Goal: Check status: Check status

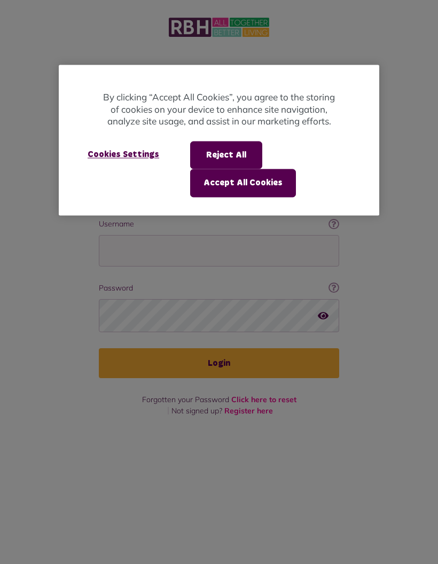
click at [258, 182] on button "Accept All Cookies" at bounding box center [243, 183] width 106 height 28
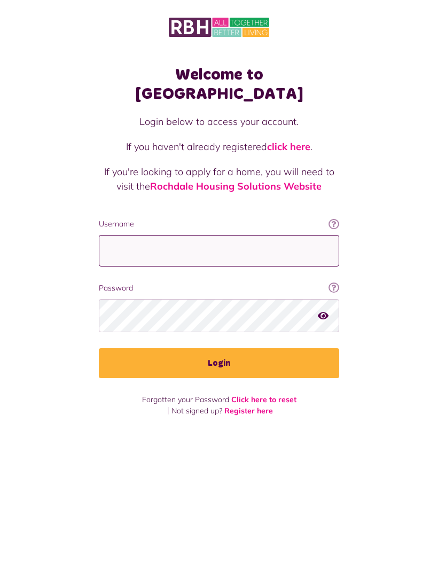
click at [224, 235] on input "Username" at bounding box center [219, 251] width 240 height 32
type input "**********"
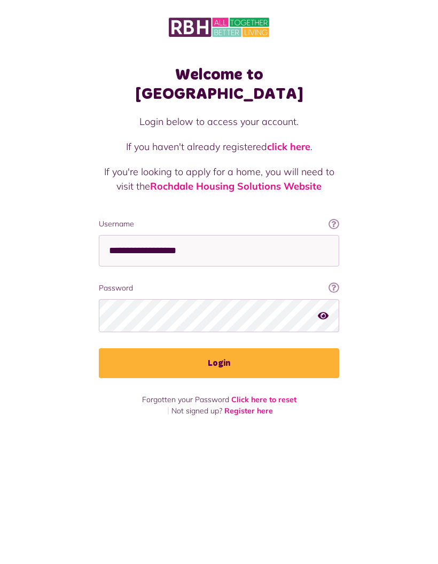
click at [236, 348] on button "Login" at bounding box center [219, 363] width 240 height 30
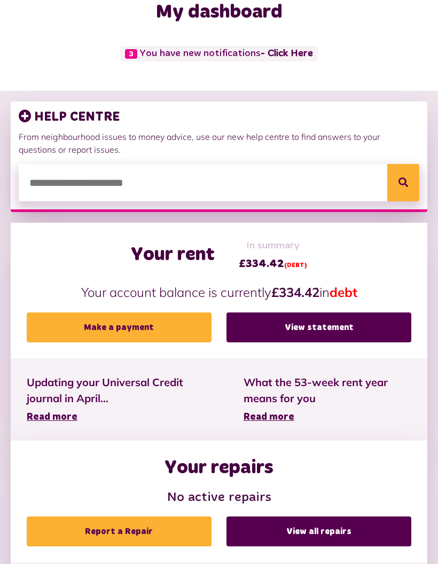
scroll to position [63, 0]
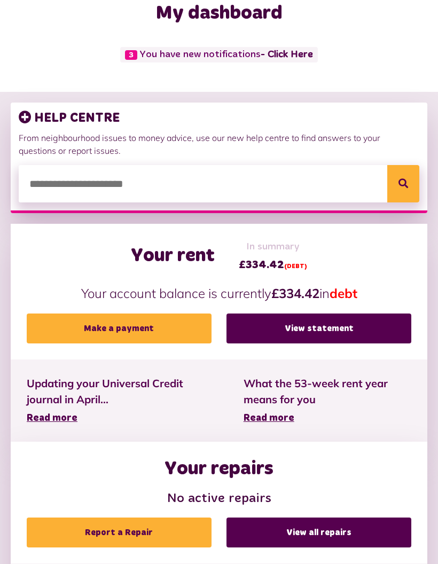
click at [326, 324] on link "View statement" at bounding box center [319, 329] width 185 height 30
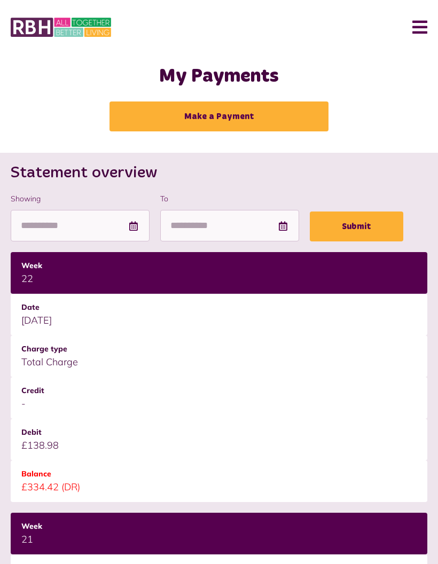
click at [424, 26] on button "Menu" at bounding box center [415, 27] width 23 height 33
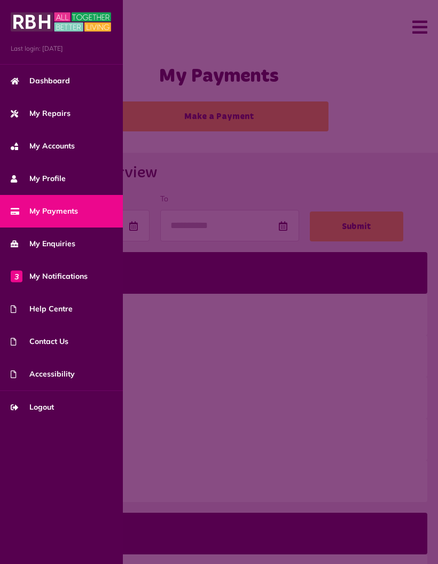
click at [84, 275] on span "3 My Notifications" at bounding box center [49, 276] width 77 height 11
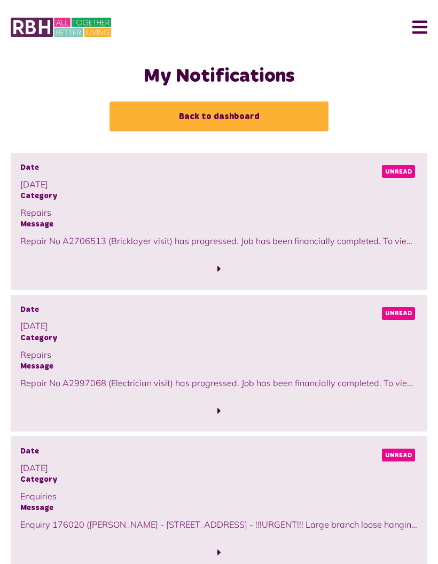
click at [254, 115] on link "Back to dashboard" at bounding box center [219, 117] width 219 height 30
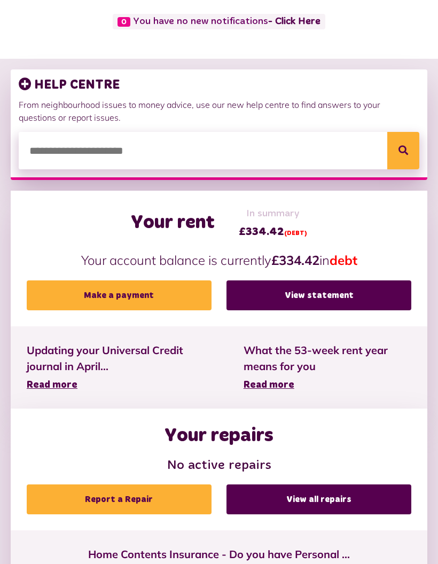
scroll to position [97, 0]
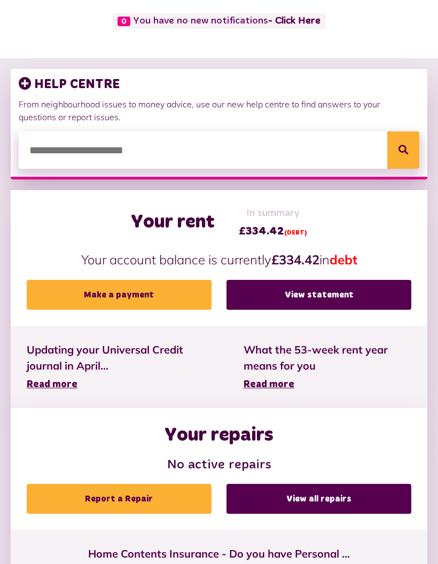
click at [68, 382] on span "Read more" at bounding box center [52, 385] width 51 height 10
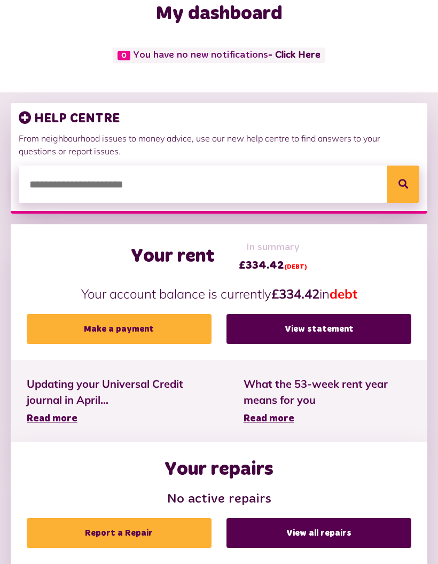
scroll to position [0, 0]
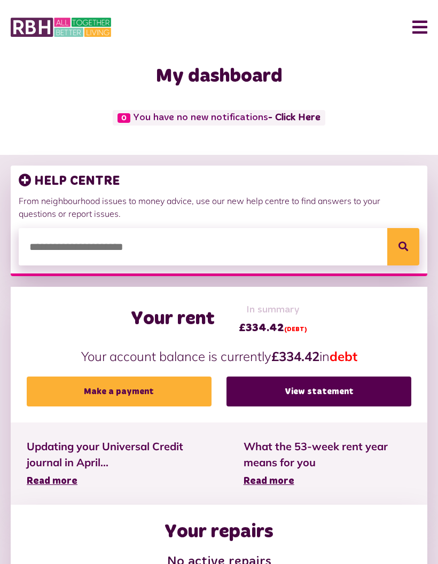
click at [422, 25] on button "Menu" at bounding box center [415, 27] width 23 height 33
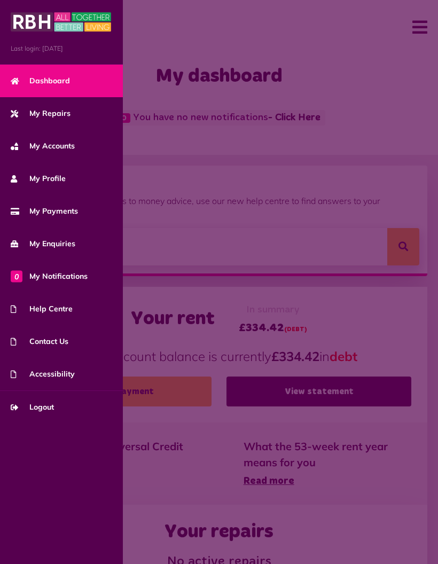
click at [63, 144] on span "My Accounts" at bounding box center [43, 146] width 64 height 11
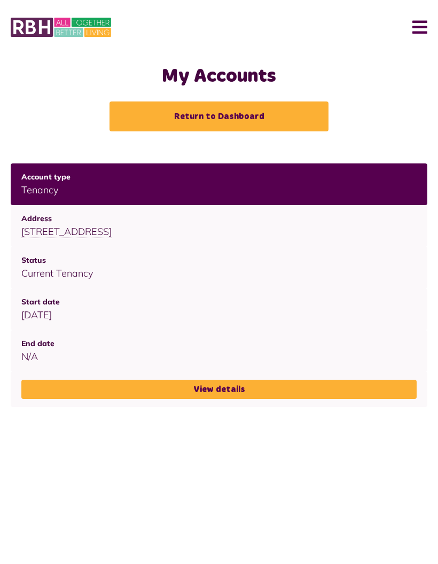
click at [238, 384] on link "View details" at bounding box center [218, 389] width 395 height 19
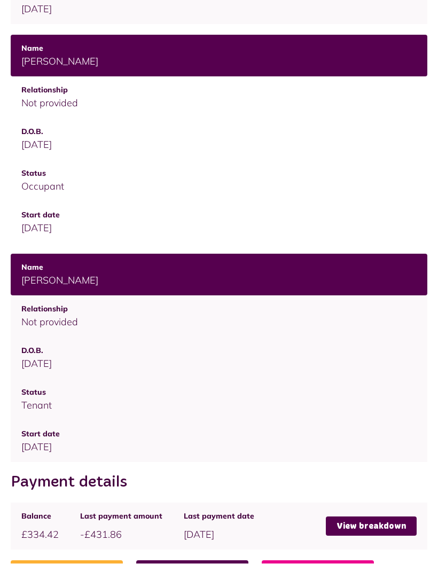
scroll to position [521, 0]
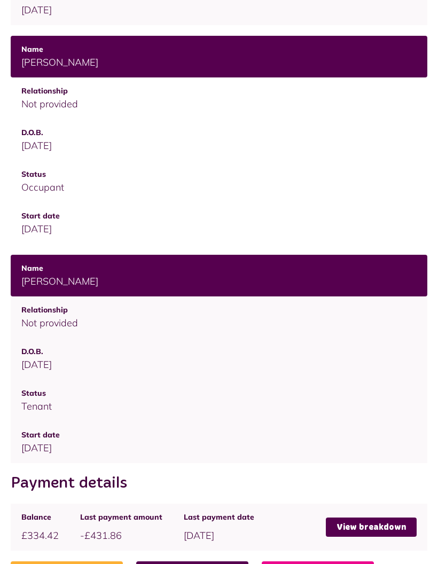
click at [390, 521] on link "View breakdown" at bounding box center [371, 527] width 91 height 19
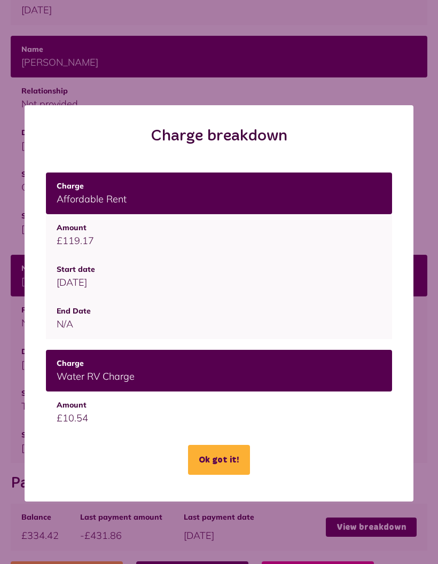
click at [230, 457] on button "Ok got it!" at bounding box center [219, 460] width 62 height 30
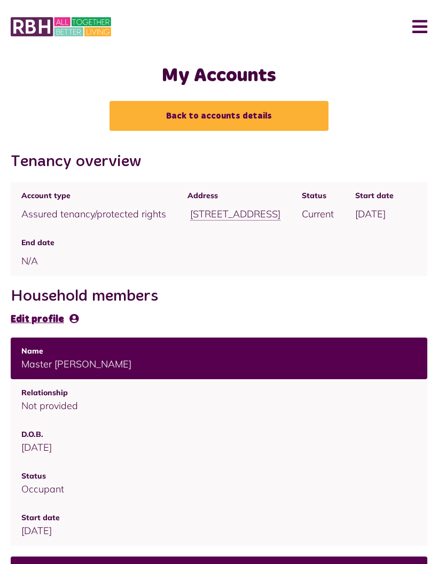
scroll to position [0, 0]
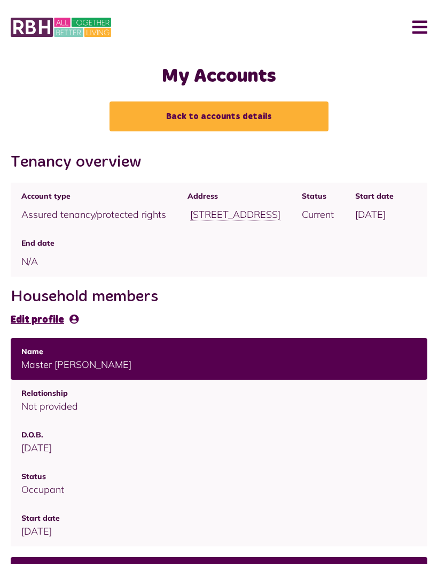
click at [66, 399] on td "Not provided" at bounding box center [219, 401] width 417 height 42
click at [71, 317] on icon at bounding box center [73, 319] width 9 height 10
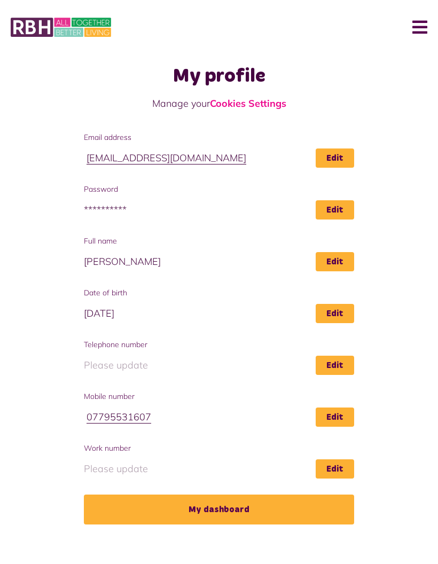
click at [232, 507] on link "My dashboard" at bounding box center [219, 510] width 271 height 30
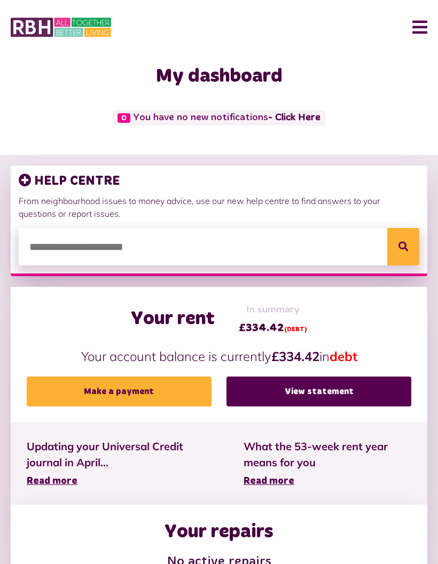
click at [344, 392] on link "View statement" at bounding box center [319, 392] width 185 height 30
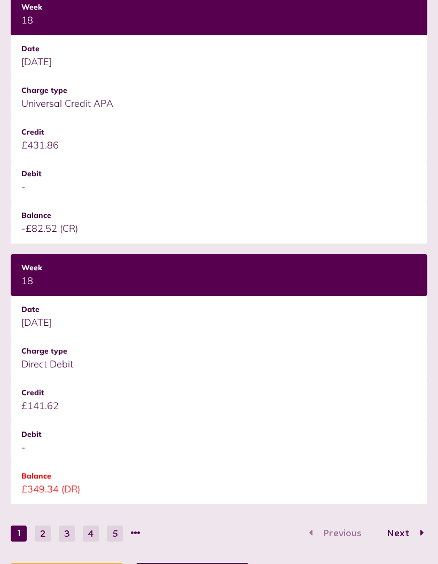
scroll to position [1307, 0]
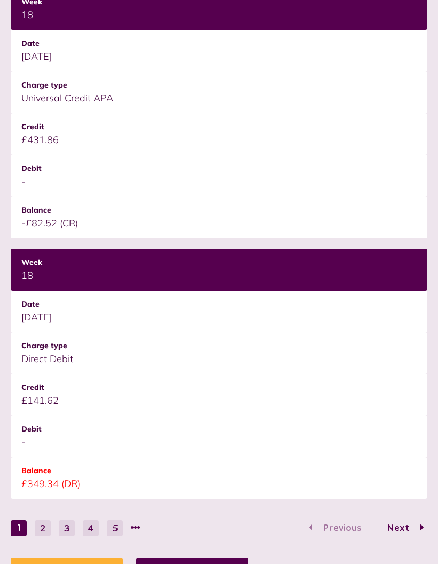
click at [43, 534] on button "2" at bounding box center [43, 528] width 16 height 16
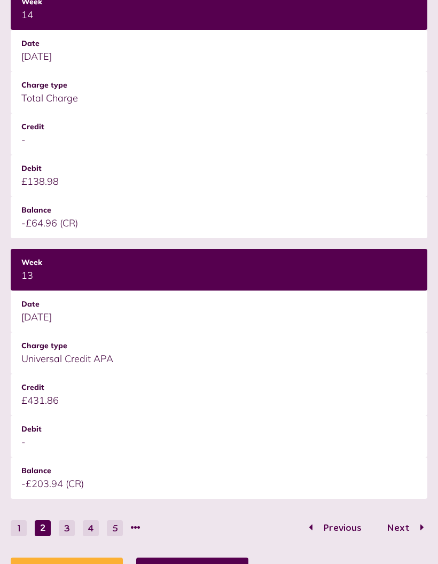
click at [24, 529] on button "1" at bounding box center [19, 528] width 16 height 16
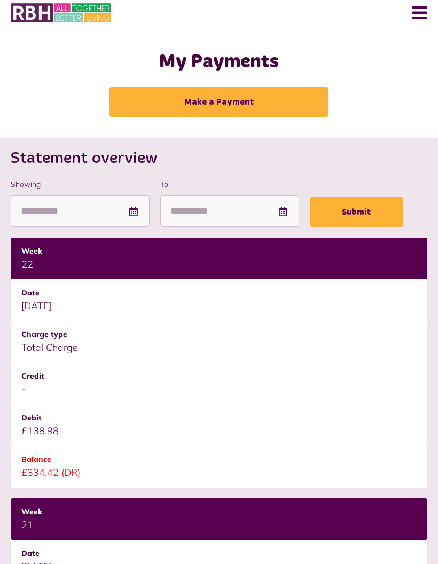
scroll to position [0, 0]
